Goal: Task Accomplishment & Management: Complete application form

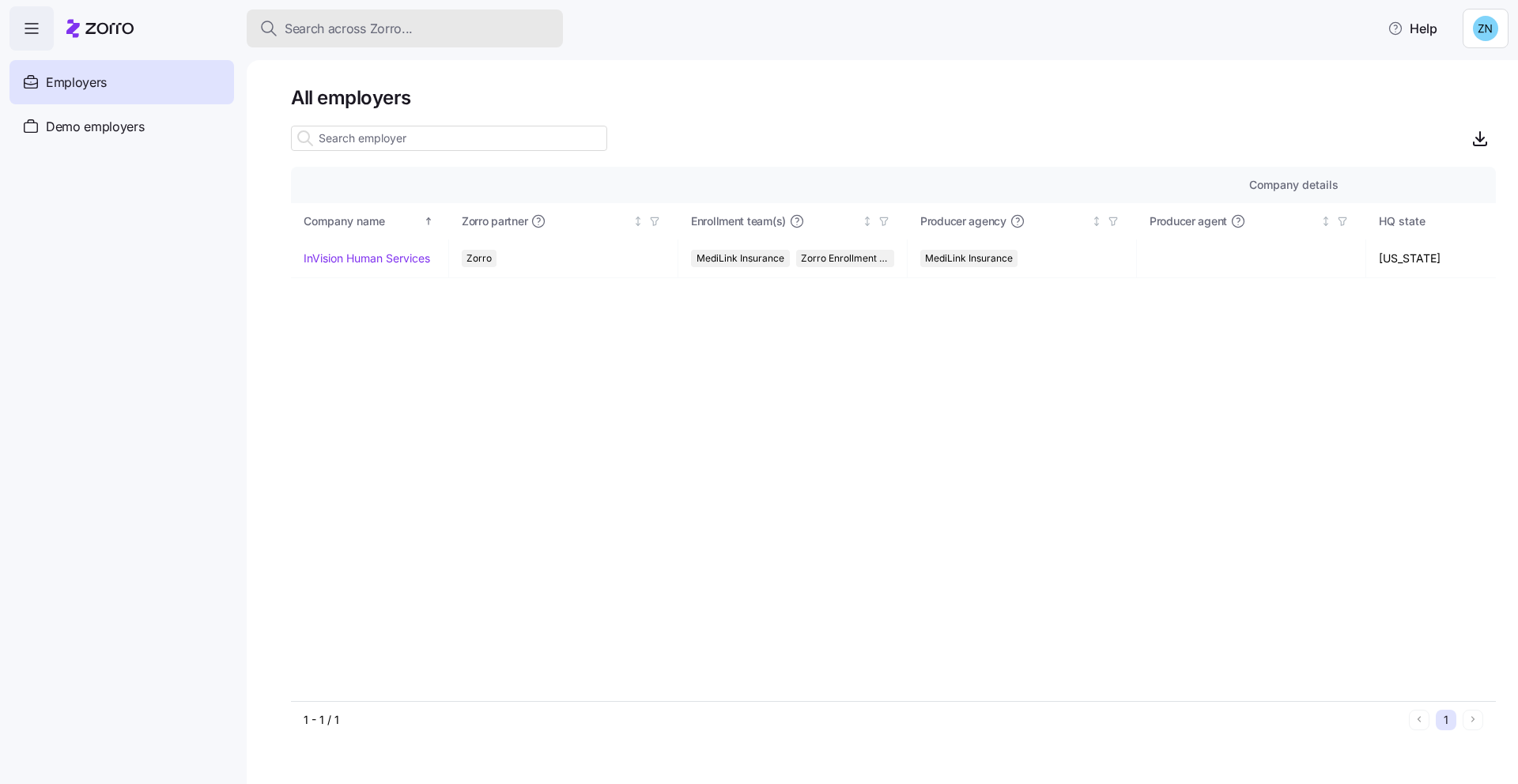
click at [379, 37] on span "Search across Zorro..." at bounding box center [349, 29] width 128 height 20
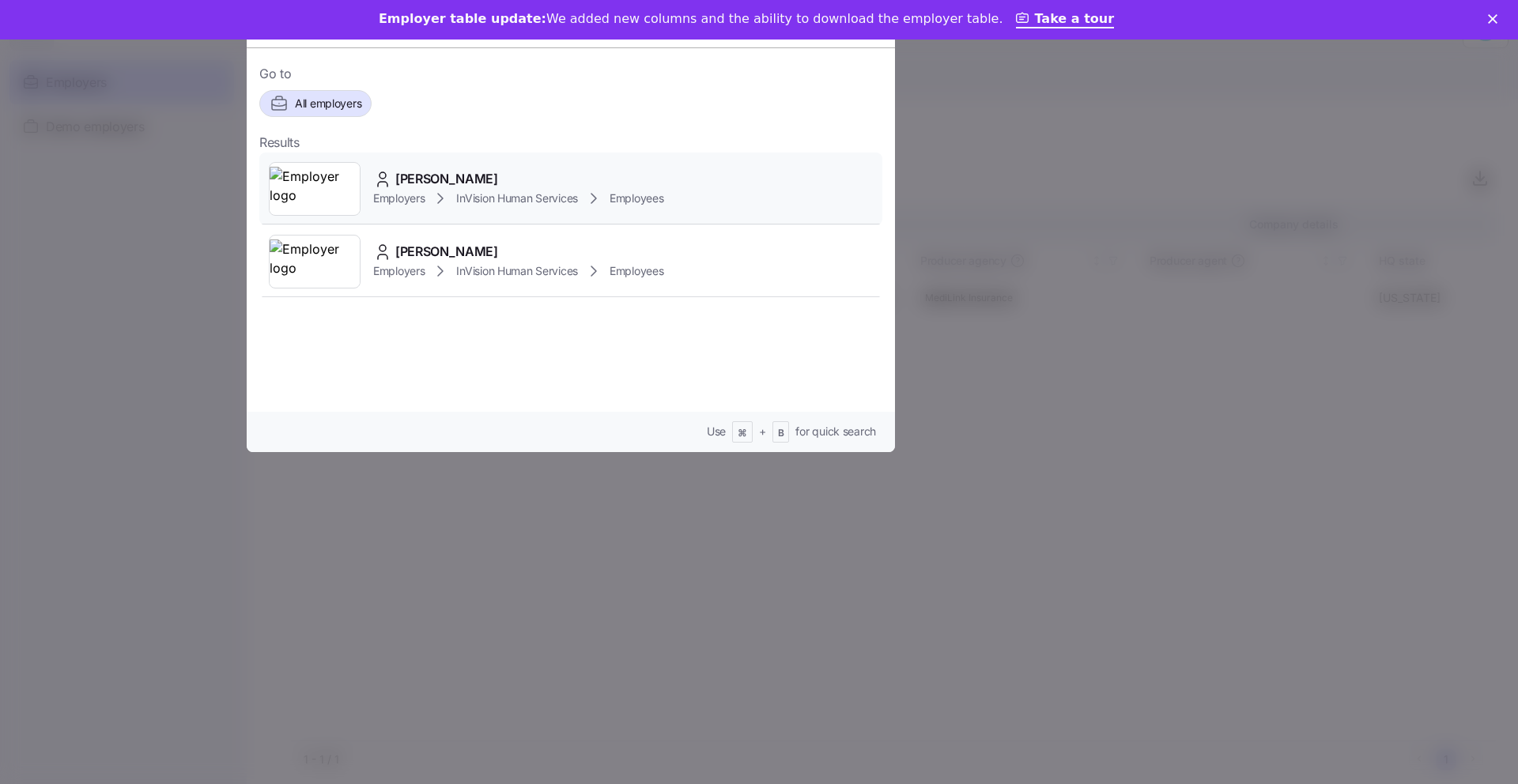
type input "[PERSON_NAME]"
click at [517, 222] on div "[PERSON_NAME] Employers InVision Human Services Employees" at bounding box center [570, 189] width 623 height 73
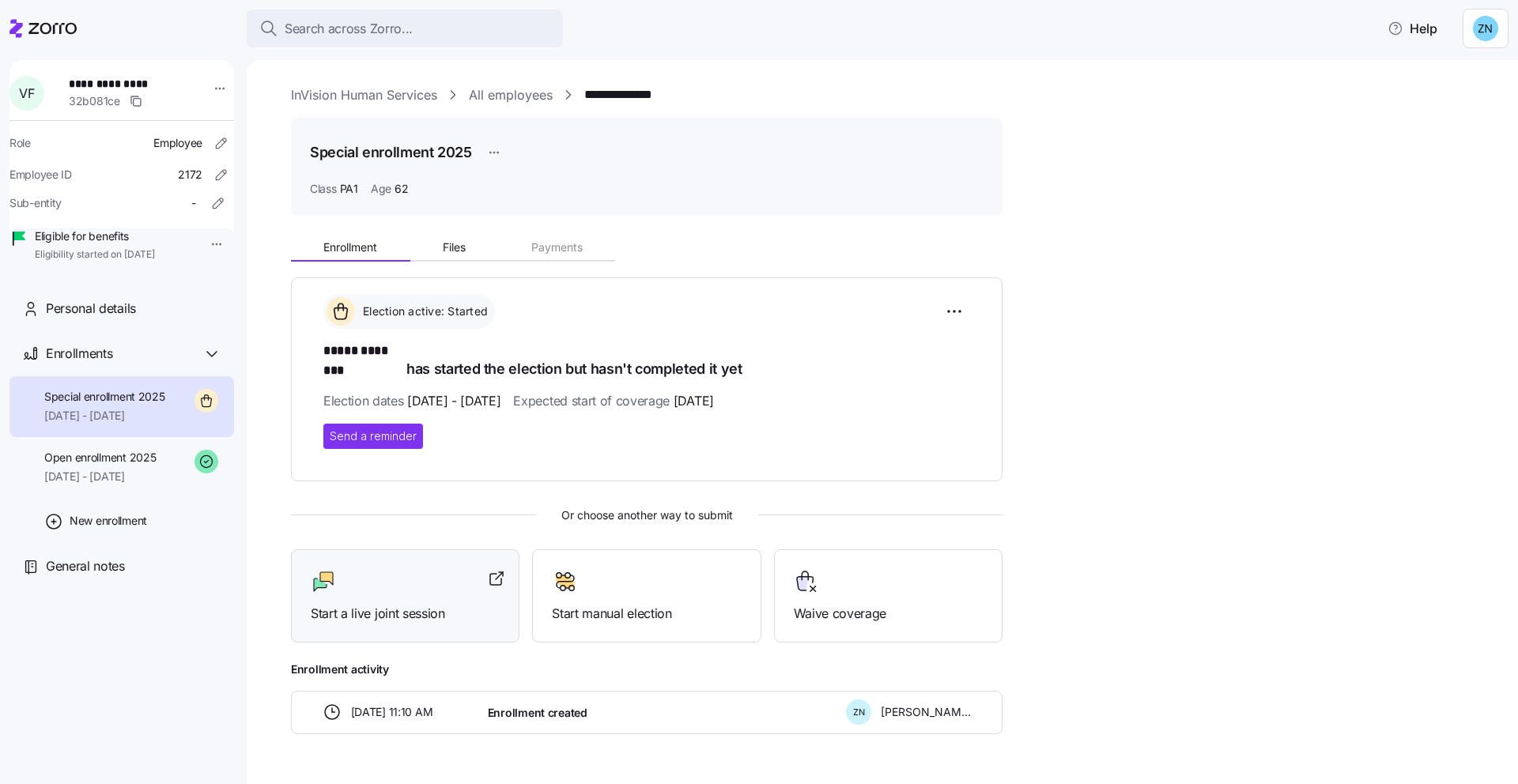
click at [429, 569] on div at bounding box center [405, 581] width 189 height 25
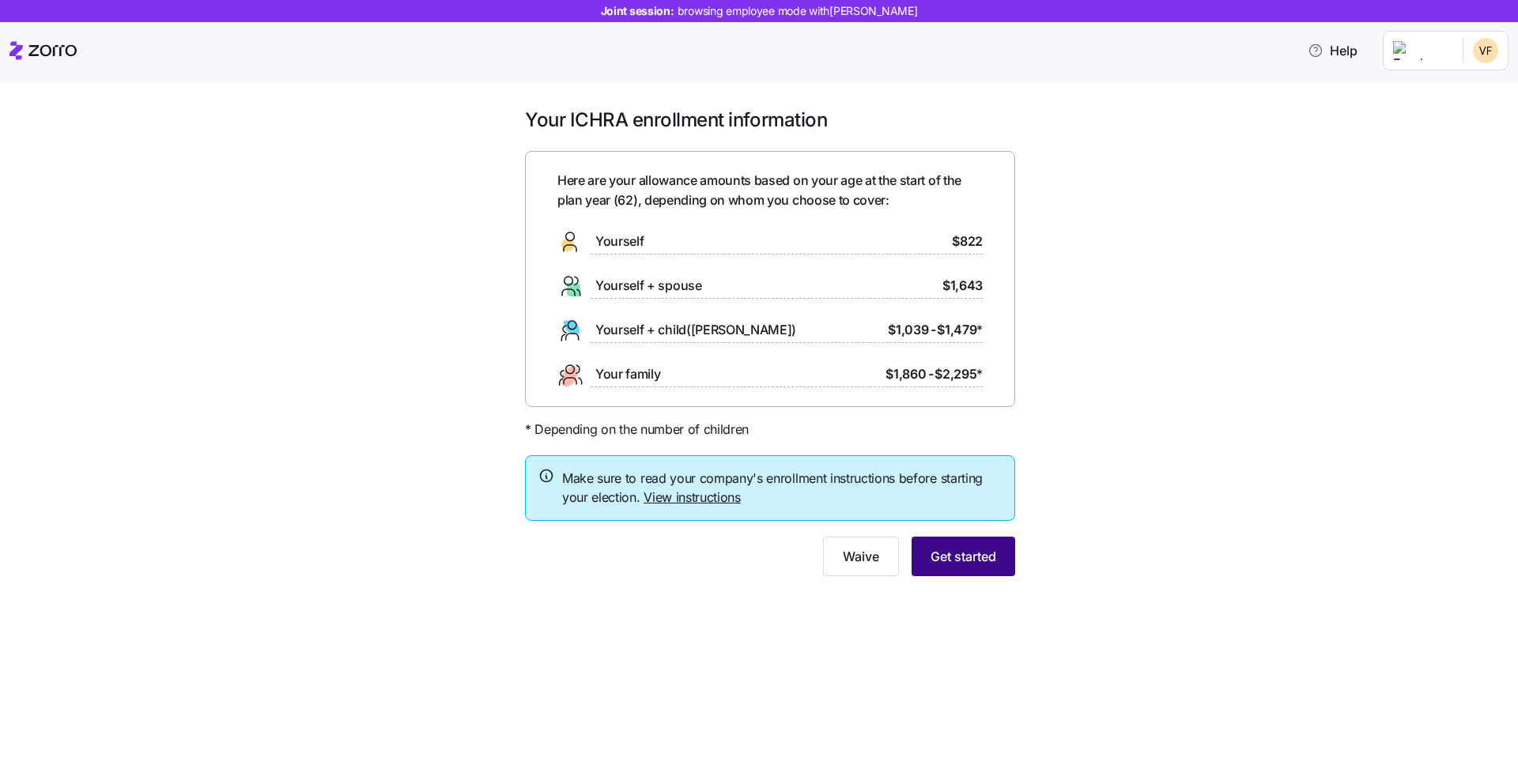
click at [980, 560] on span "Get started" at bounding box center [964, 556] width 66 height 19
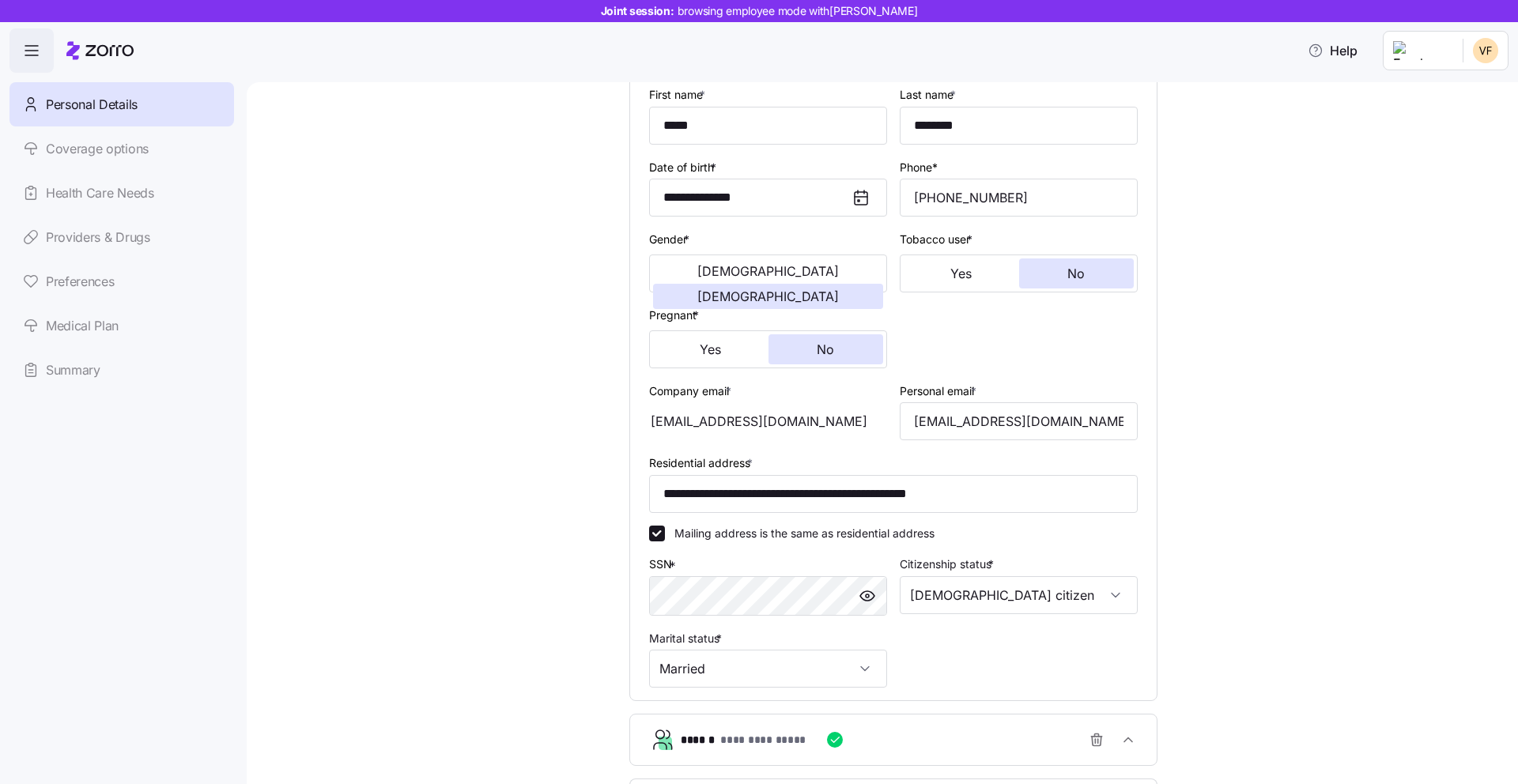
scroll to position [305, 0]
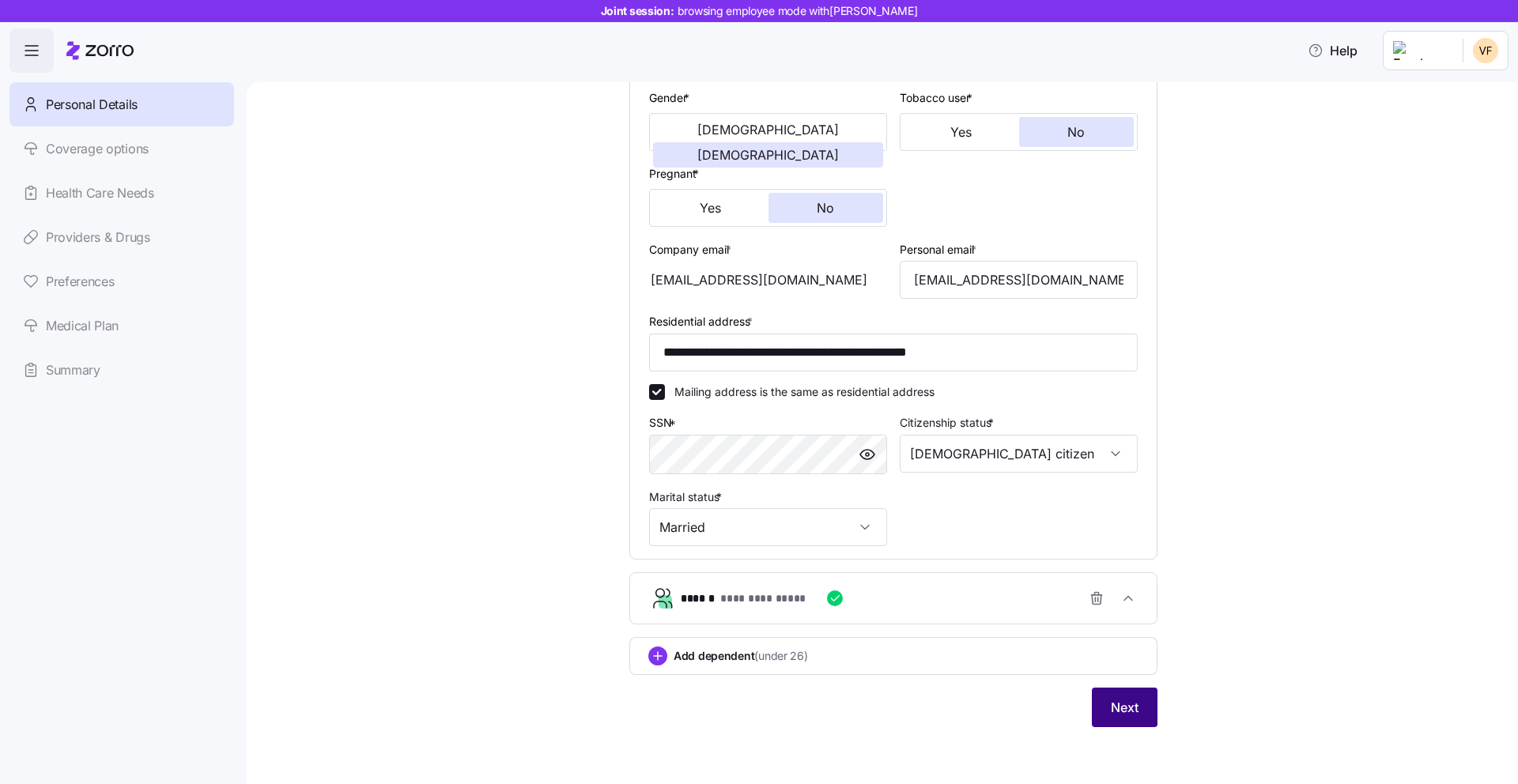
click at [1092, 689] on button "Next" at bounding box center [1125, 708] width 66 height 40
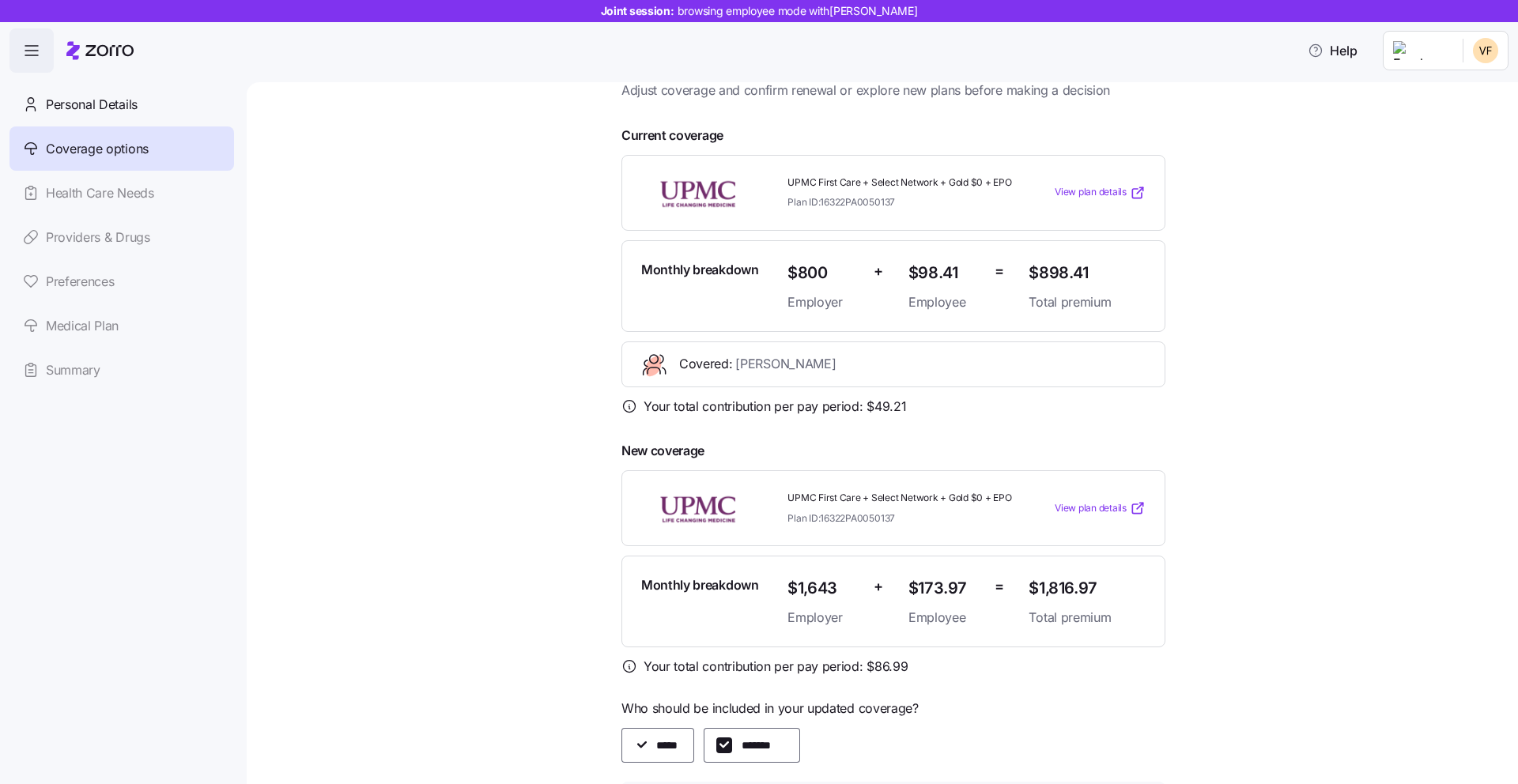
scroll to position [60, 0]
